Goal: Information Seeking & Learning: Understand process/instructions

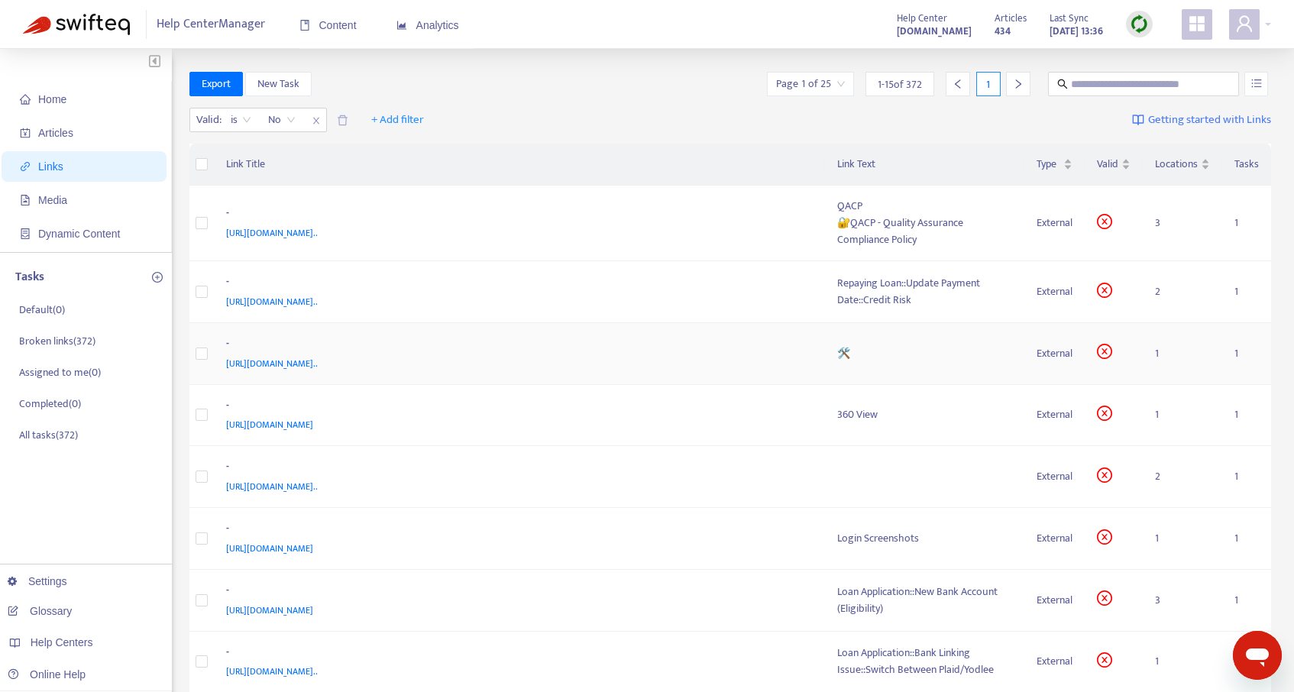
click at [318, 358] on span "[URL][DOMAIN_NAME].." at bounding box center [272, 363] width 92 height 15
click at [878, 357] on div "🛠️" at bounding box center [925, 353] width 176 height 17
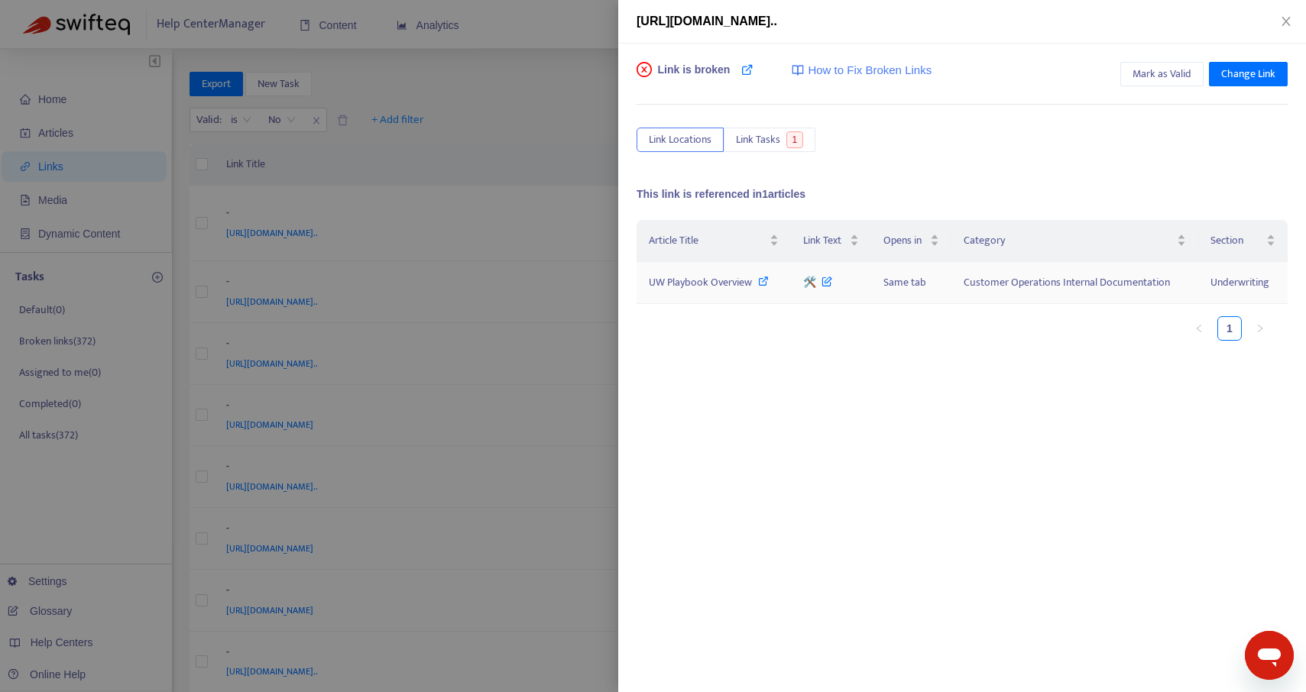
click at [759, 282] on icon at bounding box center [763, 281] width 11 height 11
click at [763, 285] on icon at bounding box center [763, 281] width 11 height 11
click at [1288, 18] on icon "close" at bounding box center [1285, 21] width 8 height 9
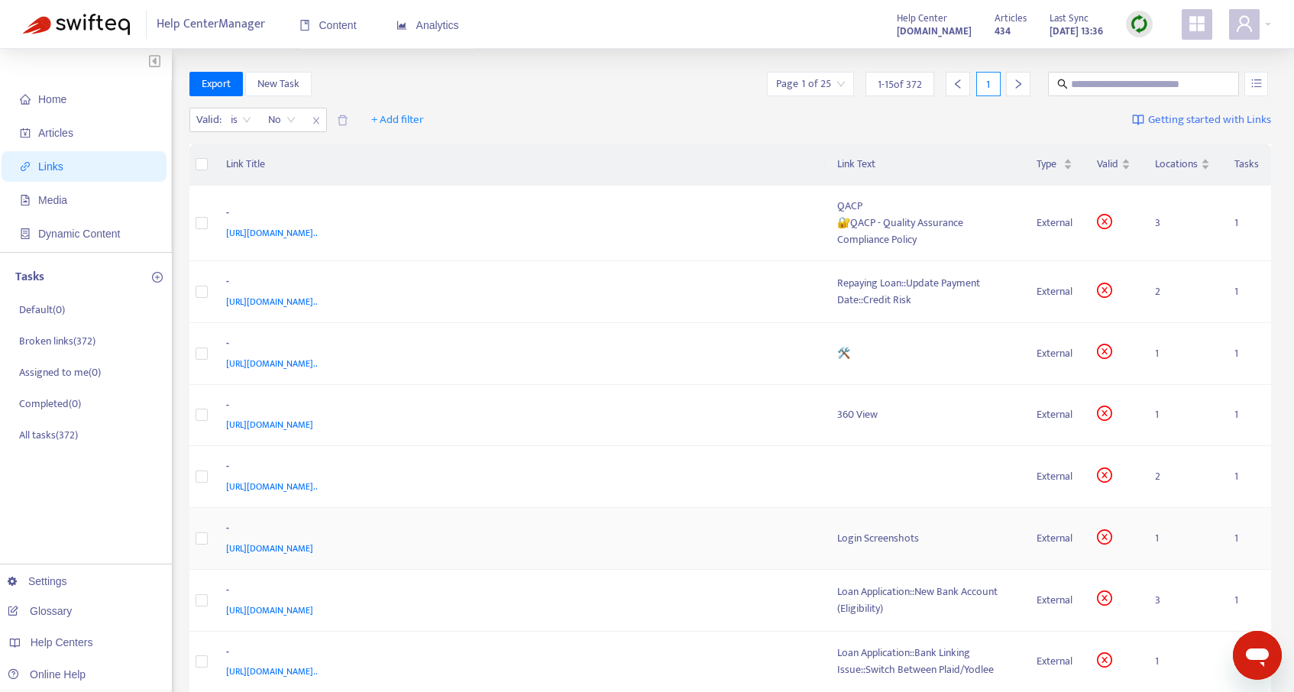
click at [858, 543] on div "Login Screenshots" at bounding box center [925, 538] width 176 height 17
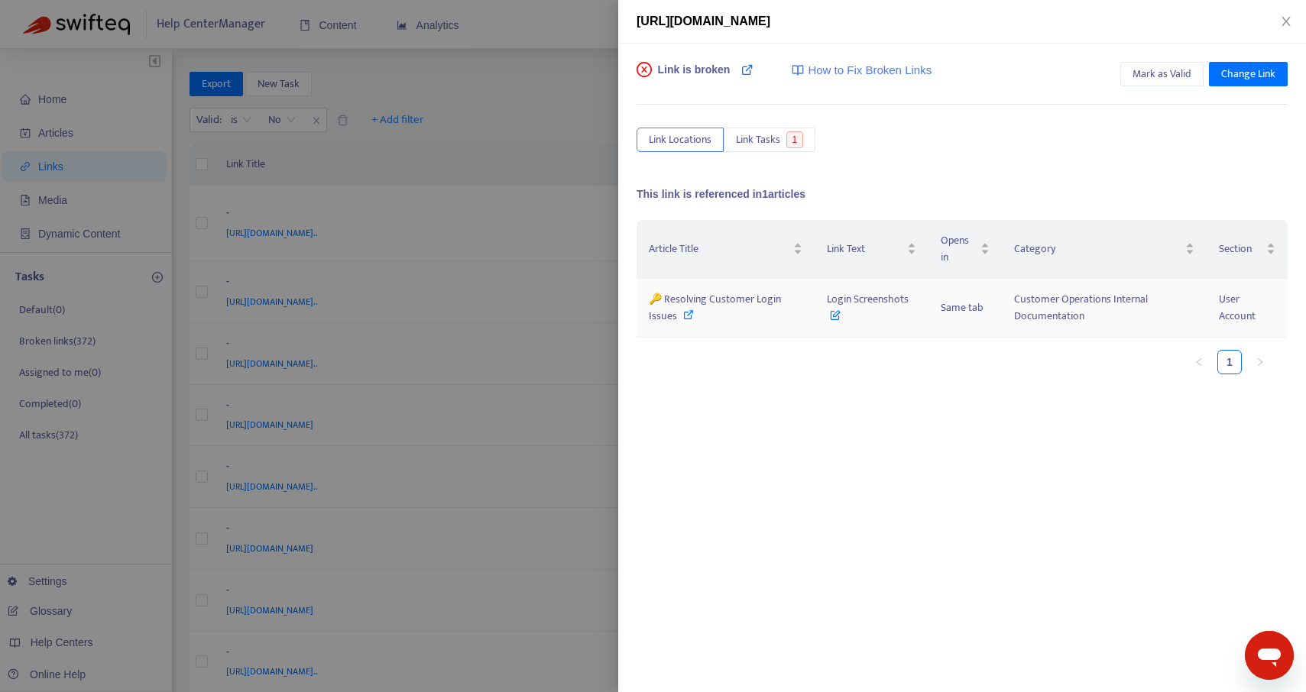
click at [686, 316] on icon at bounding box center [688, 314] width 11 height 11
click at [1273, 15] on div "[URL][DOMAIN_NAME]" at bounding box center [962, 21] width 651 height 18
click at [1287, 24] on icon "close" at bounding box center [1286, 21] width 12 height 12
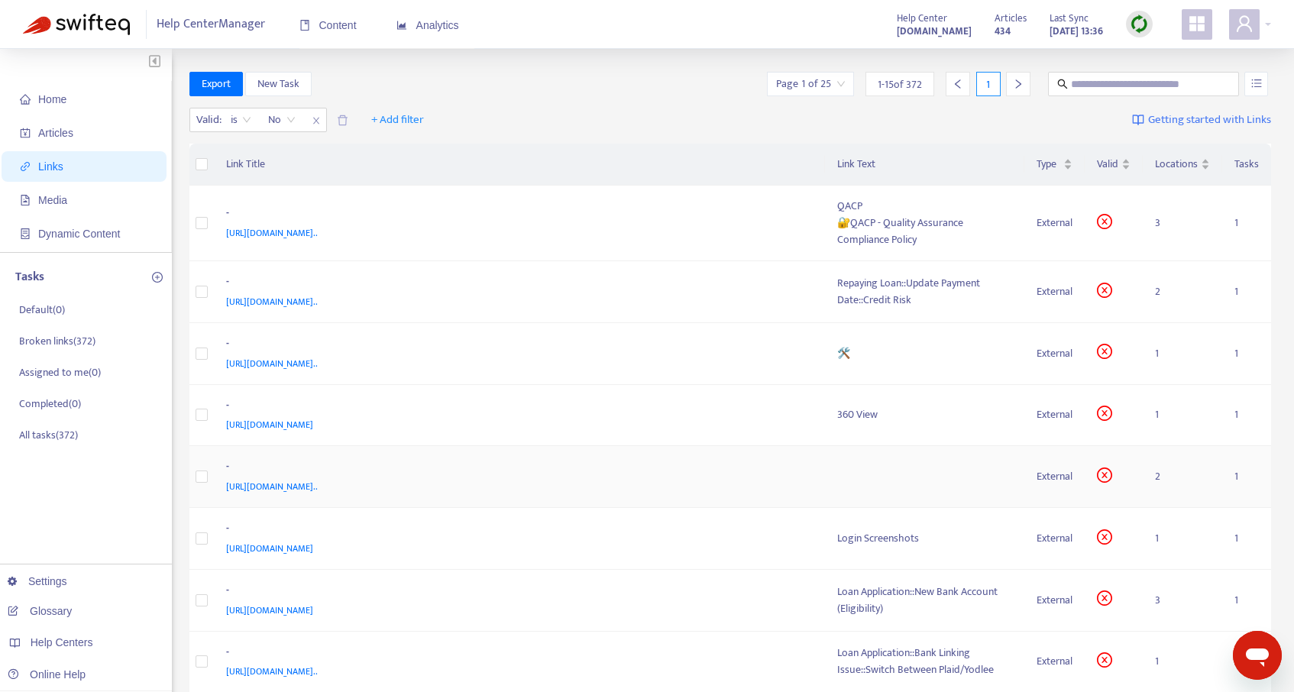
click at [822, 474] on td "- [URL][DOMAIN_NAME].." at bounding box center [519, 477] width 611 height 62
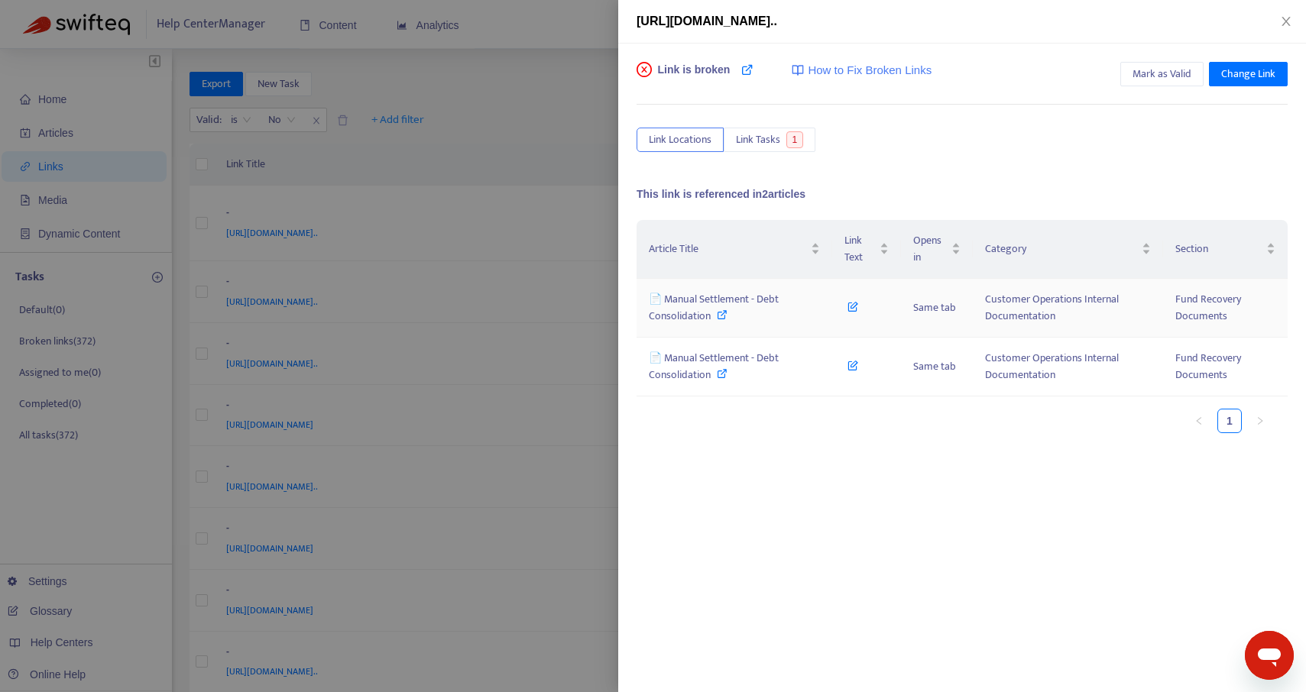
click at [717, 316] on icon at bounding box center [722, 314] width 11 height 11
click at [747, 72] on icon at bounding box center [747, 69] width 12 height 12
click at [1284, 20] on icon "close" at bounding box center [1286, 21] width 12 height 12
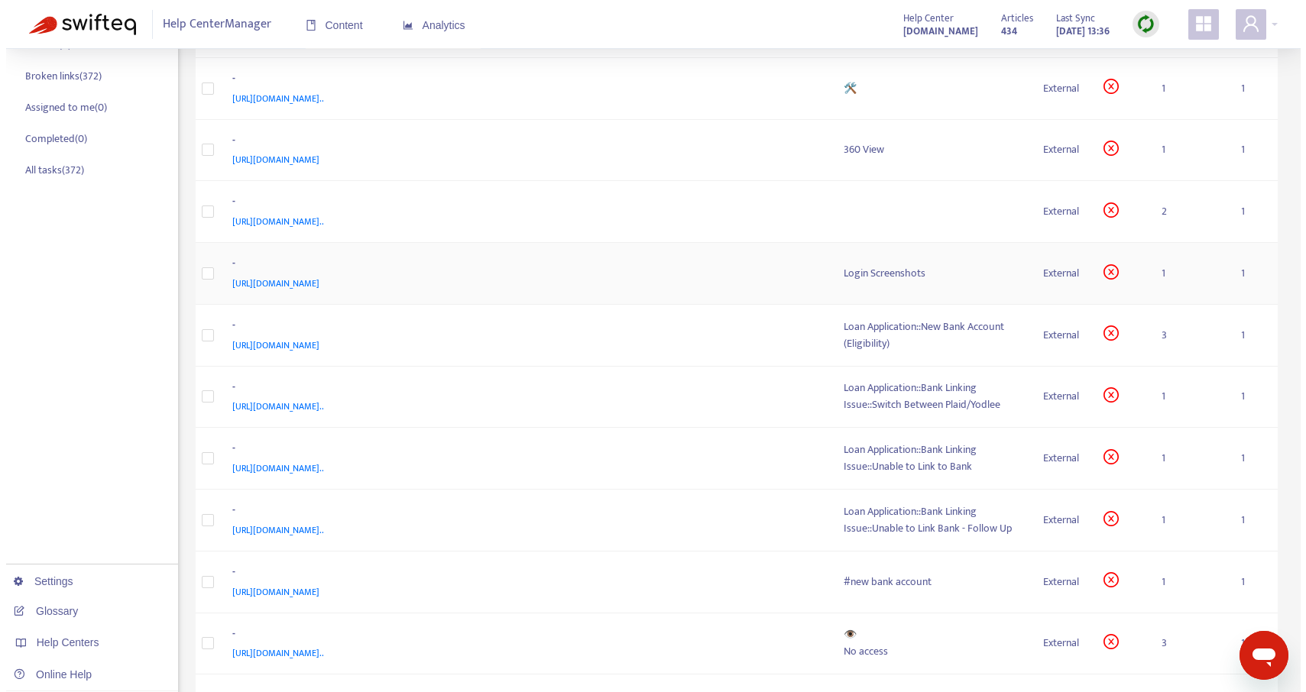
scroll to position [268, 0]
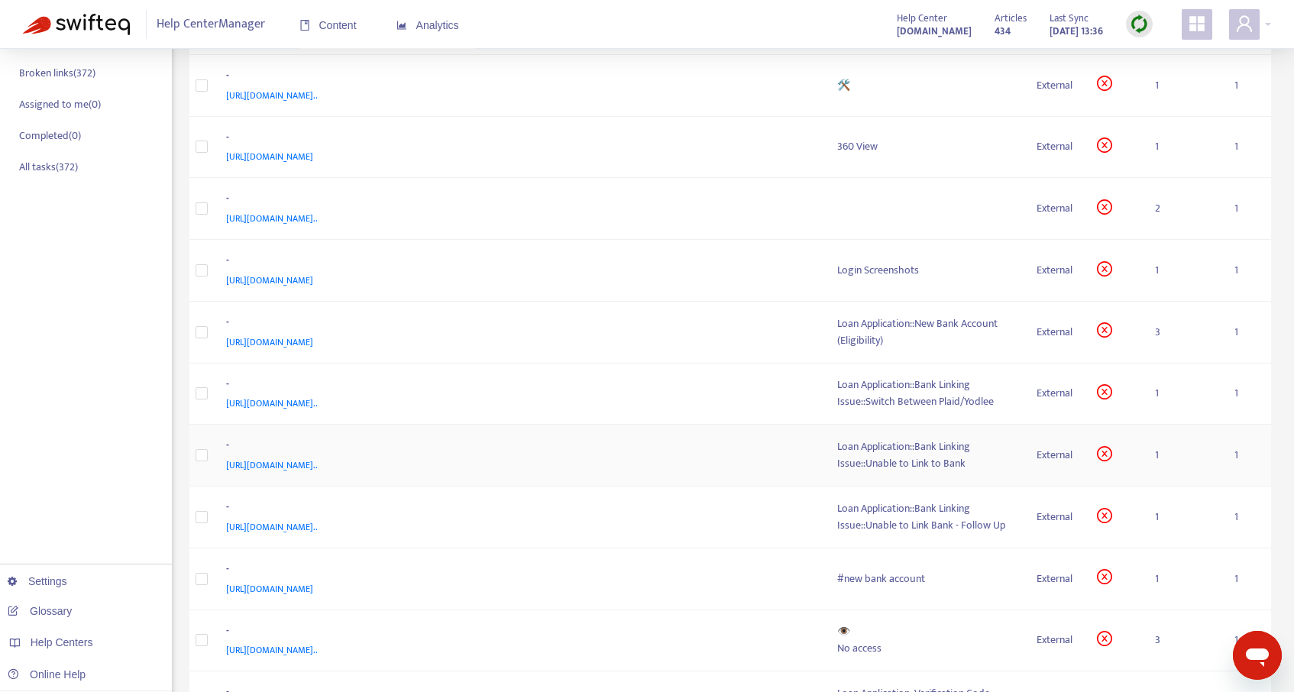
click at [872, 465] on div "Loan Application::Bank Linking Issue::Unable to Link to Bank" at bounding box center [925, 456] width 176 height 34
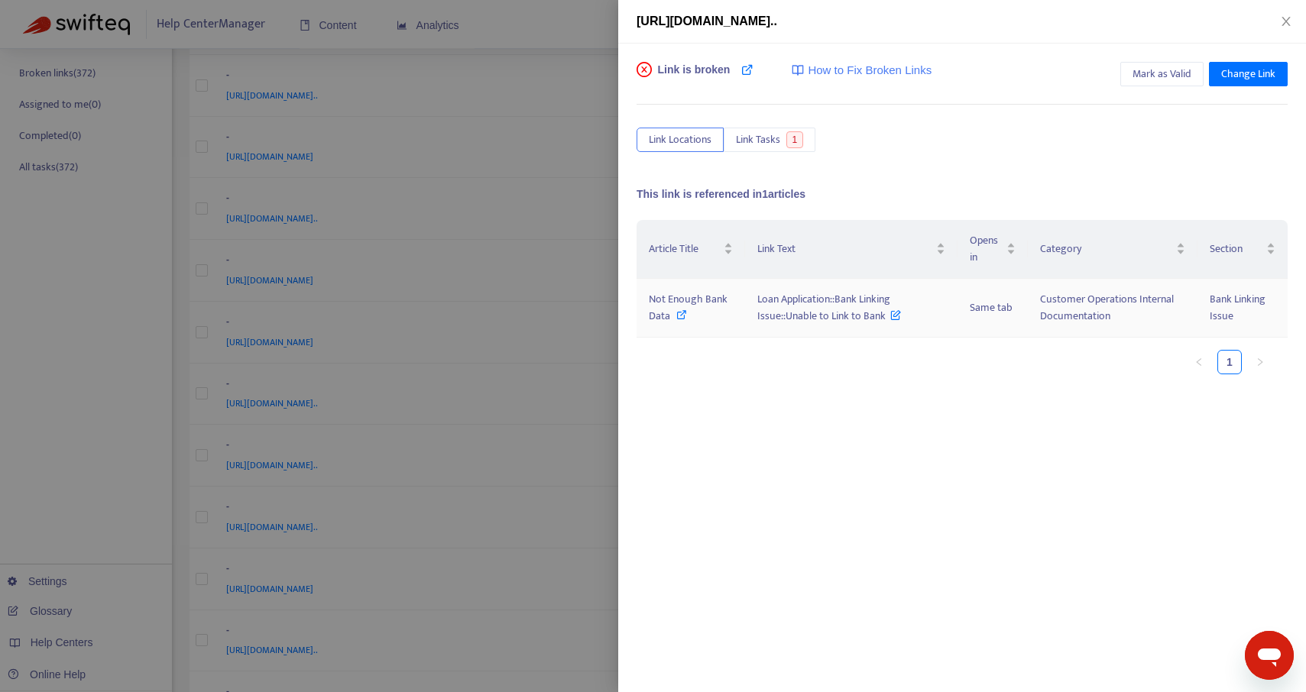
click at [681, 316] on icon at bounding box center [681, 314] width 11 height 11
click at [1284, 19] on icon "close" at bounding box center [1285, 21] width 8 height 9
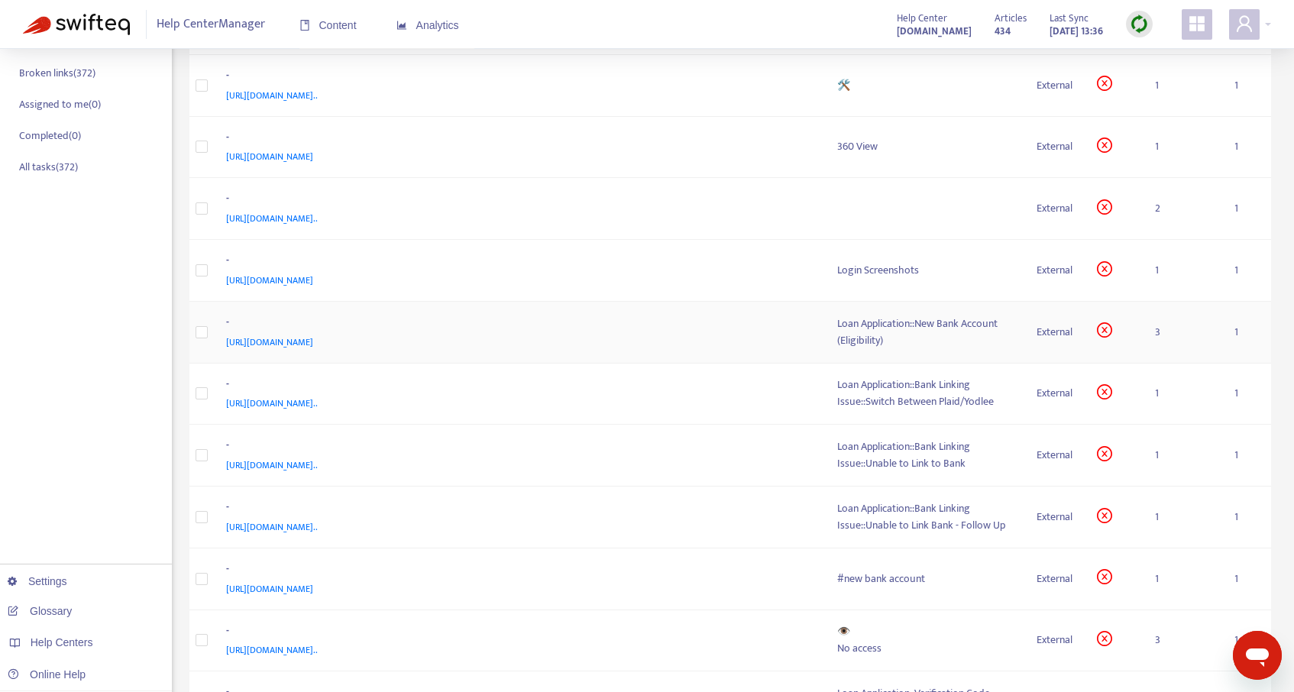
click at [655, 337] on div "[URL][DOMAIN_NAME]" at bounding box center [516, 342] width 581 height 17
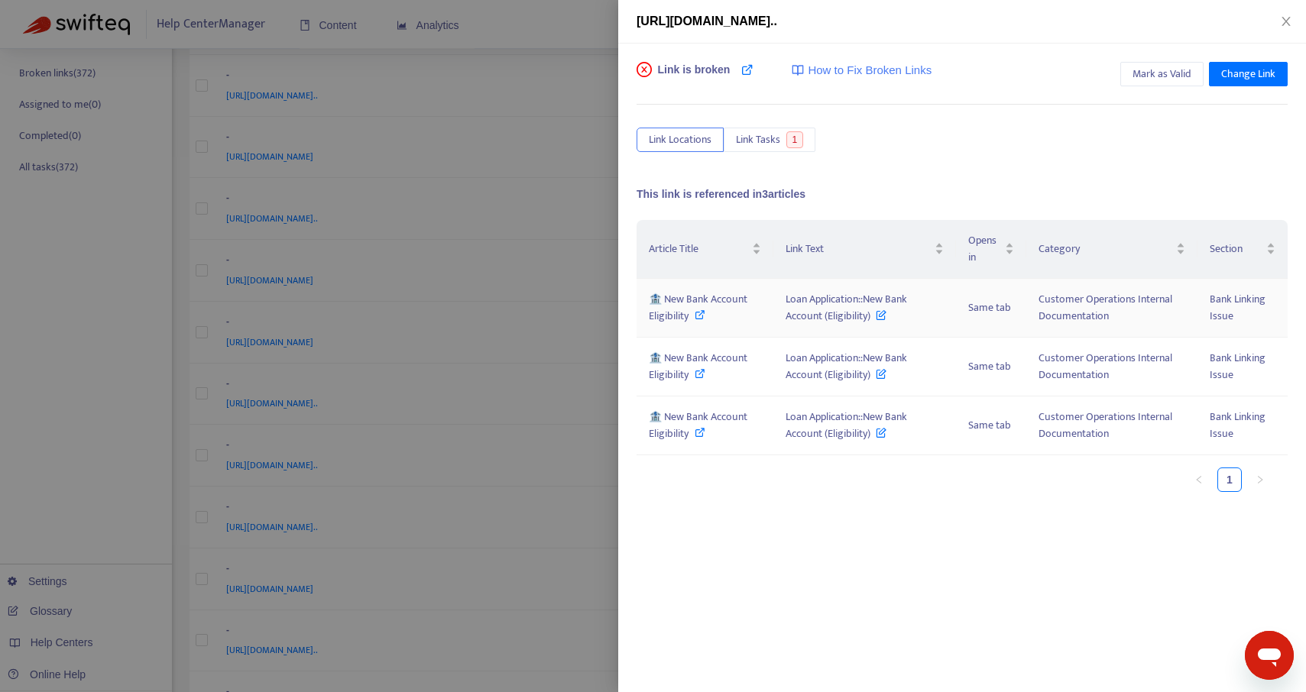
click at [700, 315] on icon at bounding box center [700, 314] width 11 height 11
click at [1287, 21] on icon "close" at bounding box center [1286, 21] width 12 height 12
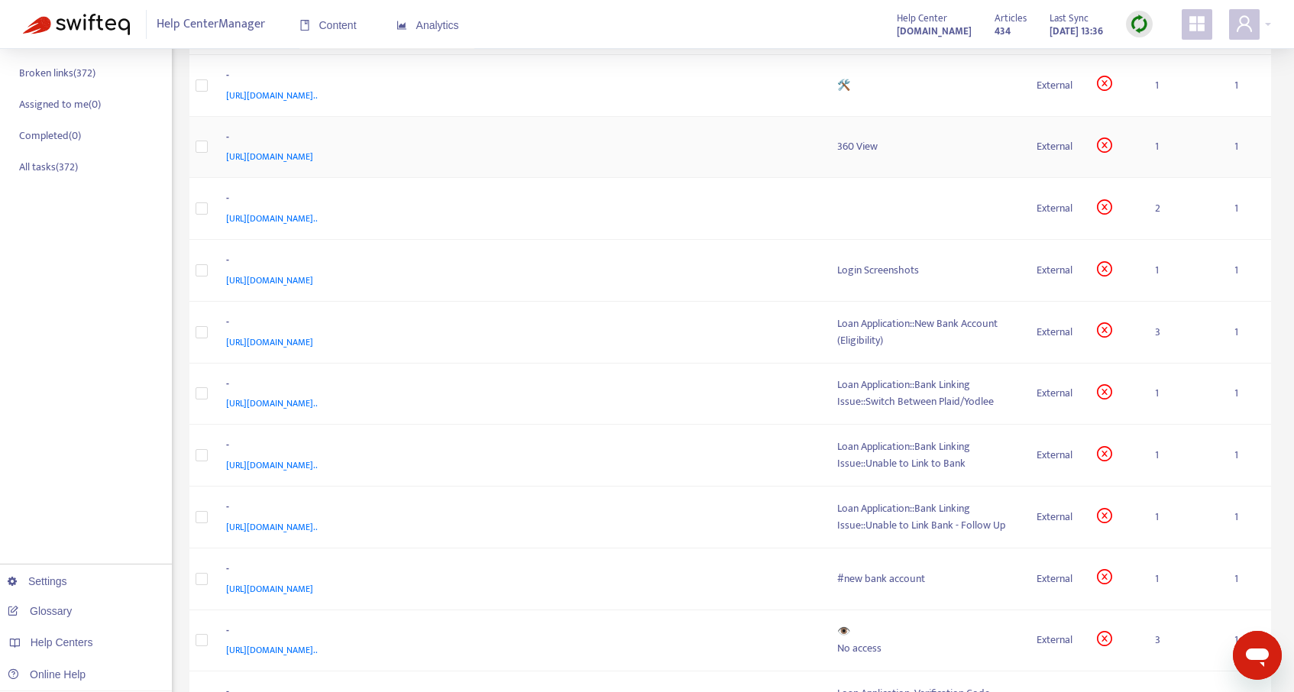
click at [313, 156] on span "[URL][DOMAIN_NAME]" at bounding box center [269, 156] width 87 height 15
click at [859, 153] on div "360 View" at bounding box center [925, 146] width 176 height 17
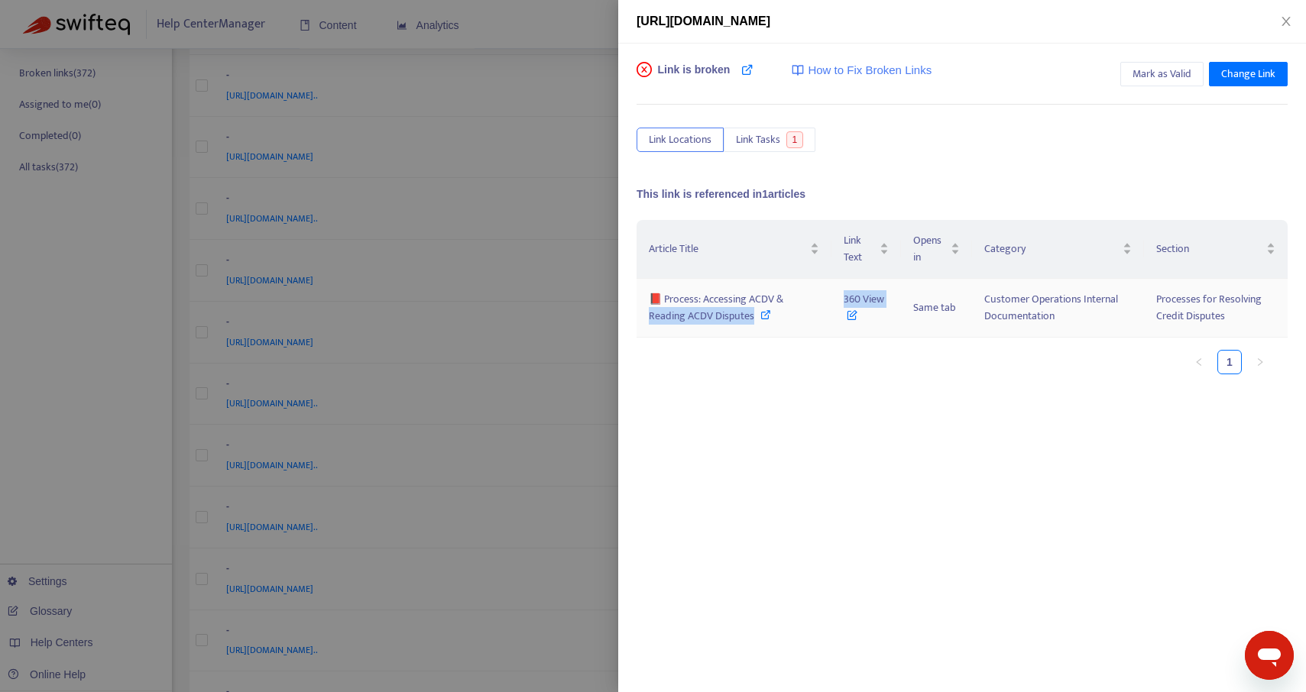
drag, startPoint x: 849, startPoint y: 313, endPoint x: 825, endPoint y: 303, distance: 25.7
click at [825, 303] on tr "📕 Process: Accessing ACDV & Reading ACDV Disputes 360 View Same tab Customer Op…" at bounding box center [962, 308] width 651 height 59
click at [747, 70] on icon at bounding box center [747, 69] width 12 height 12
click at [764, 314] on icon at bounding box center [765, 314] width 11 height 11
